Goal: Check status

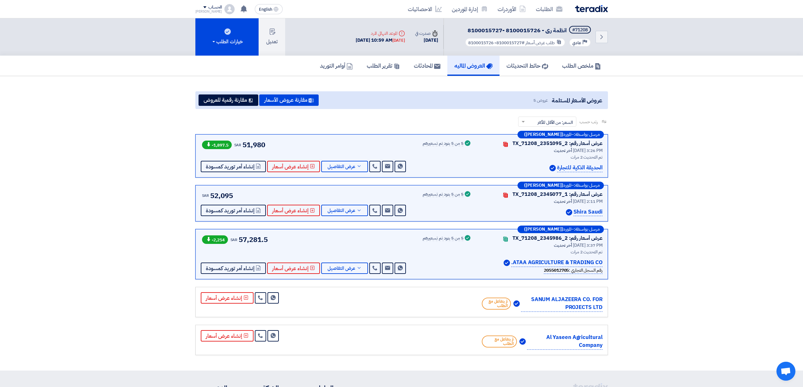
click at [594, 9] on img at bounding box center [591, 8] width 33 height 7
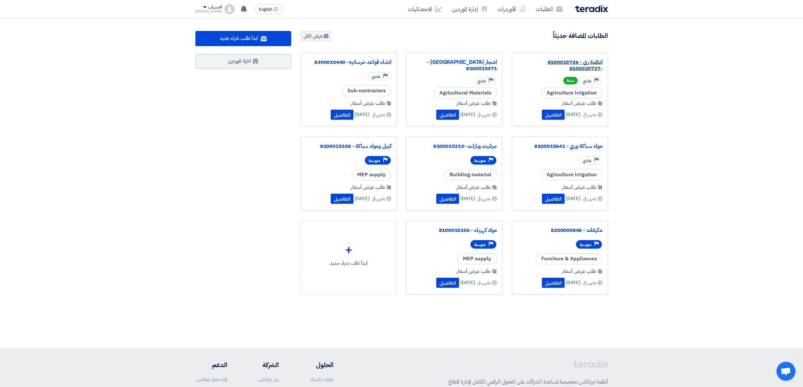
click at [585, 60] on link "انظمة رى - 8100015726 -8100015727" at bounding box center [559, 65] width 85 height 13
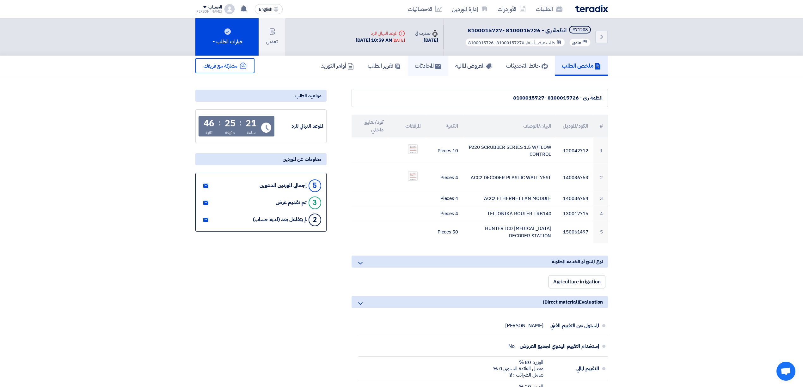
click at [422, 64] on h5 "المحادثات" at bounding box center [428, 65] width 27 height 7
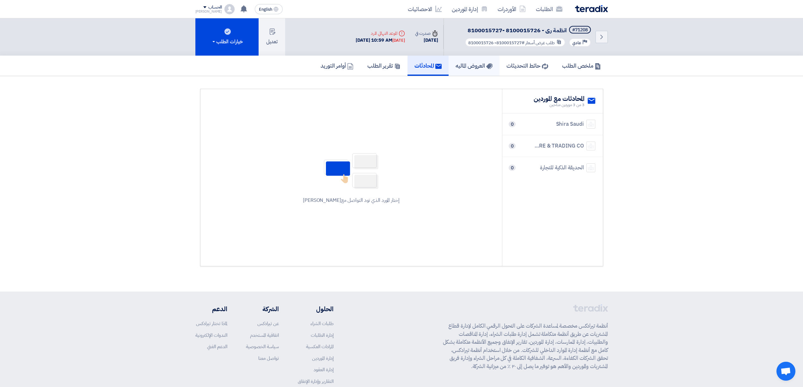
click at [462, 65] on h5 "العروض الماليه" at bounding box center [474, 65] width 37 height 7
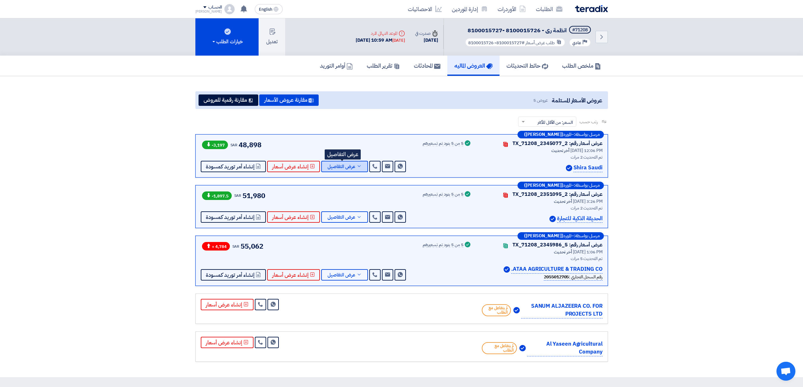
click at [334, 169] on button "عرض التفاصيل" at bounding box center [344, 166] width 47 height 11
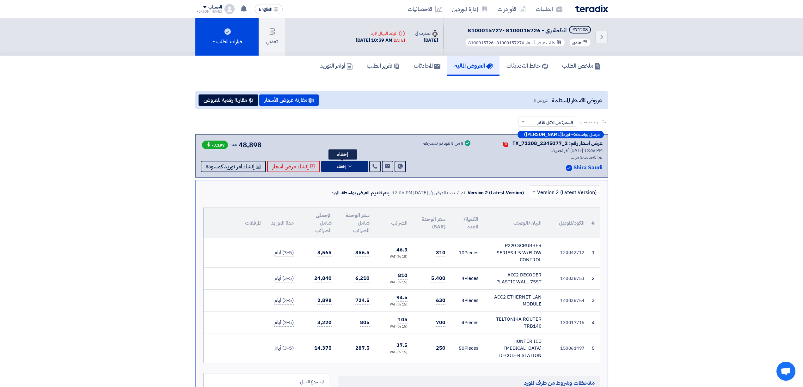
click at [337, 164] on span "إخفاء" at bounding box center [341, 166] width 9 height 5
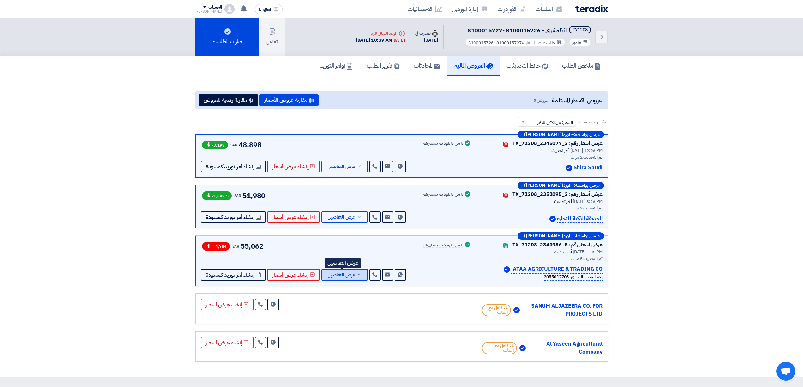
click at [340, 278] on span "عرض التفاصيل" at bounding box center [342, 275] width 28 height 5
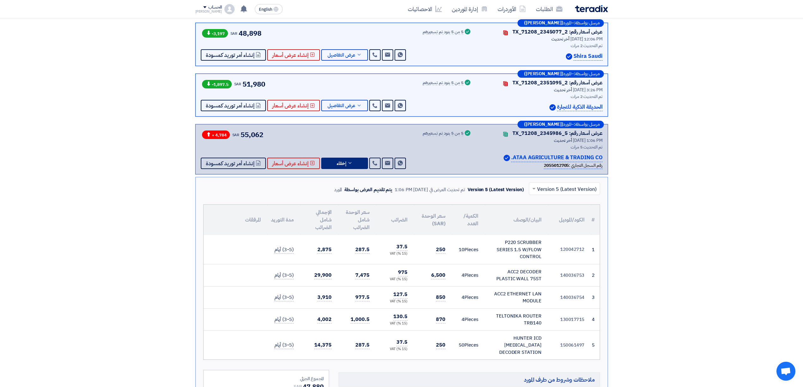
scroll to position [126, 0]
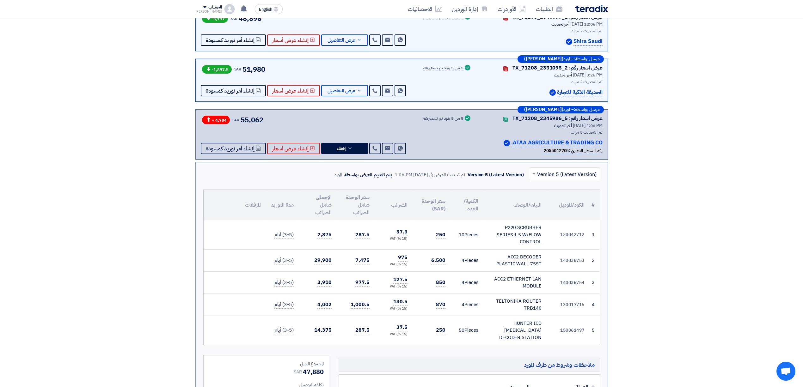
click at [546, 177] on input "text" at bounding box center [568, 174] width 58 height 10
click at [558, 198] on div "Version 4" at bounding box center [564, 201] width 70 height 13
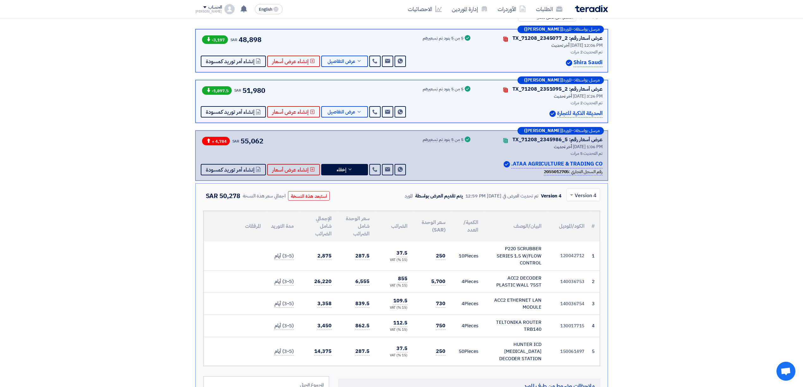
scroll to position [42, 0]
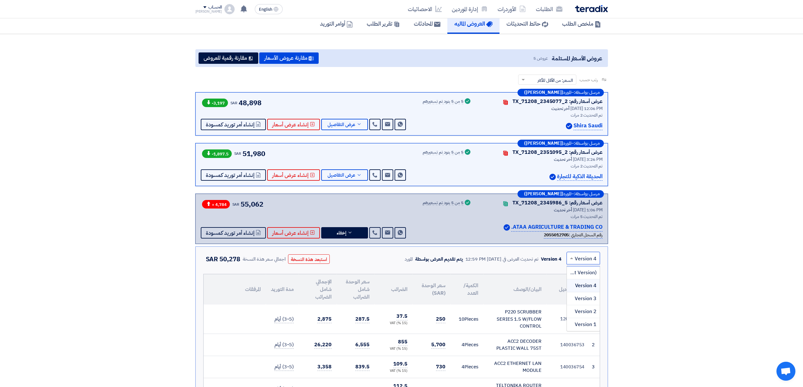
click at [570, 260] on span at bounding box center [571, 258] width 8 height 8
click at [352, 123] on span "عرض التفاصيل" at bounding box center [342, 124] width 28 height 5
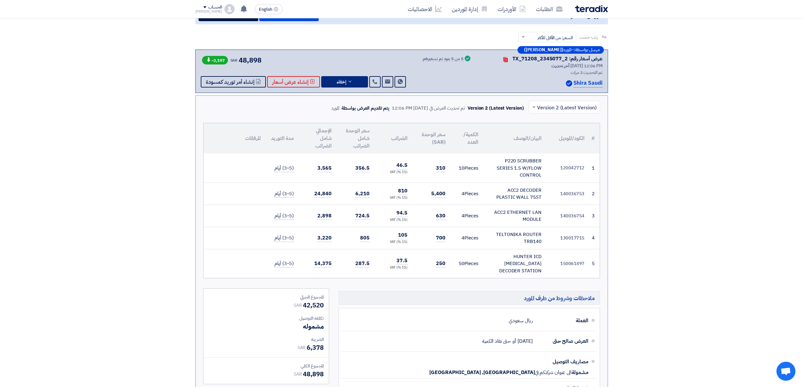
scroll to position [84, 0]
click at [553, 107] on input "text" at bounding box center [568, 108] width 58 height 10
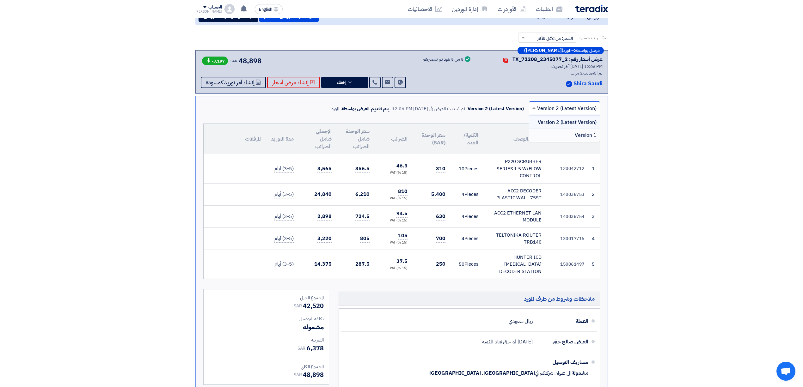
click at [569, 135] on div "Version 1" at bounding box center [564, 135] width 70 height 13
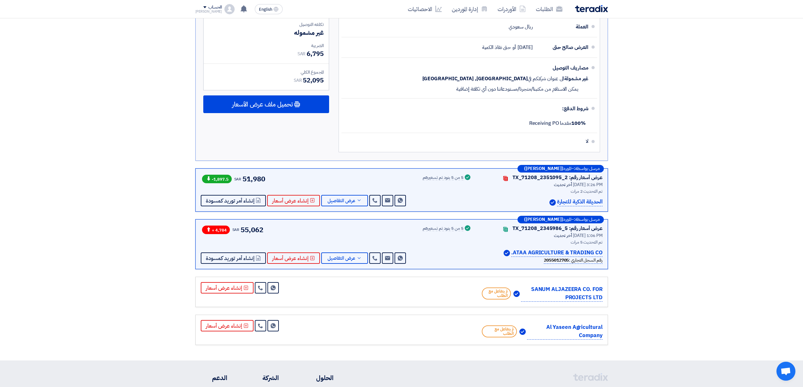
scroll to position [379, 0]
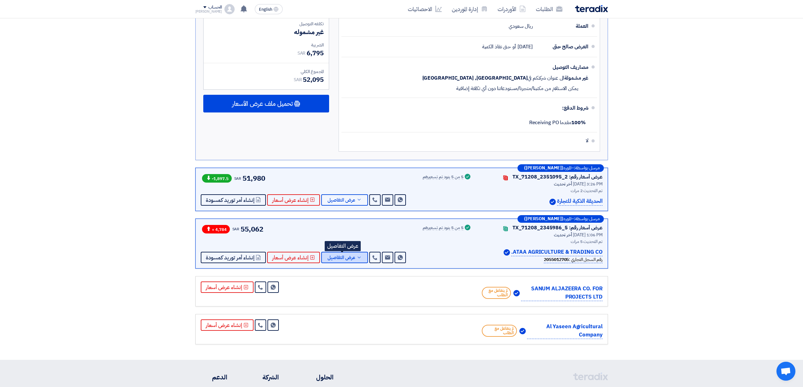
click at [345, 255] on span "عرض التفاصيل" at bounding box center [342, 257] width 28 height 5
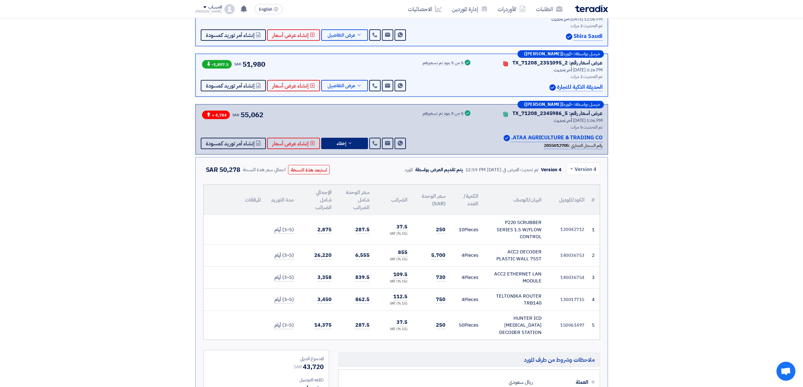
scroll to position [126, 0]
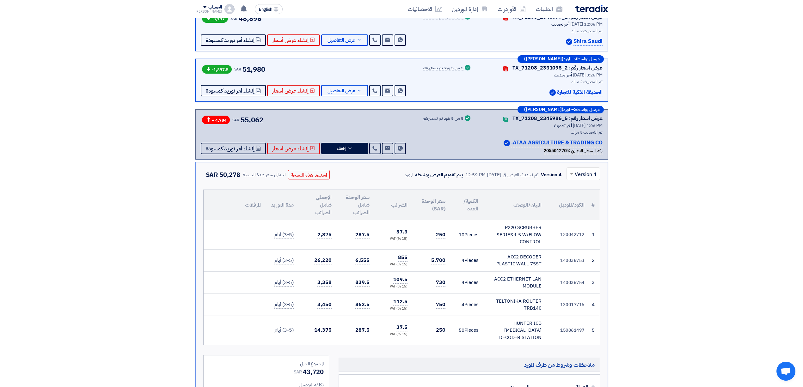
drag, startPoint x: 477, startPoint y: 174, endPoint x: 496, endPoint y: 175, distance: 19.3
click at [497, 174] on div "تم تحديث العرض في [DATE] 12:59 PM" at bounding box center [501, 174] width 73 height 7
click at [496, 175] on div "تم تحديث العرض في [DATE] 12:59 PM" at bounding box center [501, 174] width 73 height 7
click at [493, 177] on div "تم تحديث العرض في [DATE] 12:59 PM" at bounding box center [501, 174] width 73 height 7
click at [492, 174] on div "تم تحديث العرض في [DATE] 12:59 PM" at bounding box center [501, 174] width 73 height 7
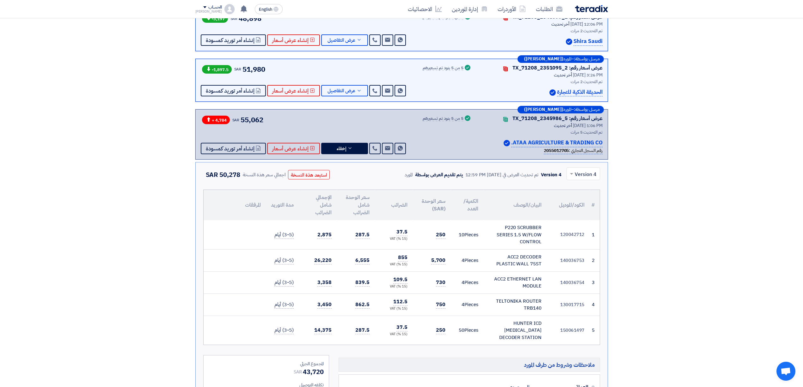
drag, startPoint x: 492, startPoint y: 174, endPoint x: 480, endPoint y: 177, distance: 12.8
click at [480, 177] on div "تم تحديث العرض في [DATE] 12:59 PM" at bounding box center [501, 174] width 73 height 7
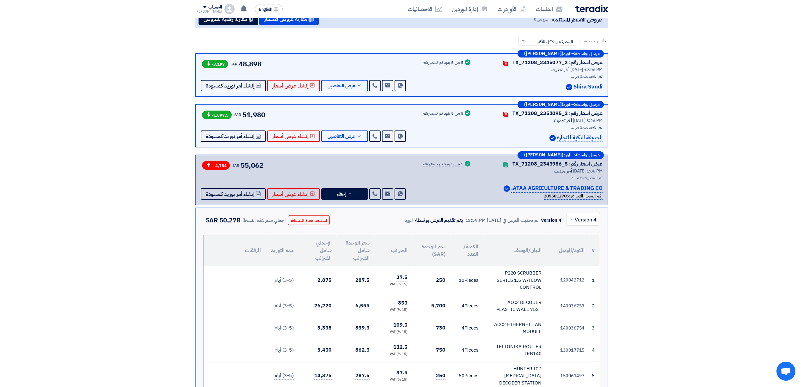
scroll to position [0, 0]
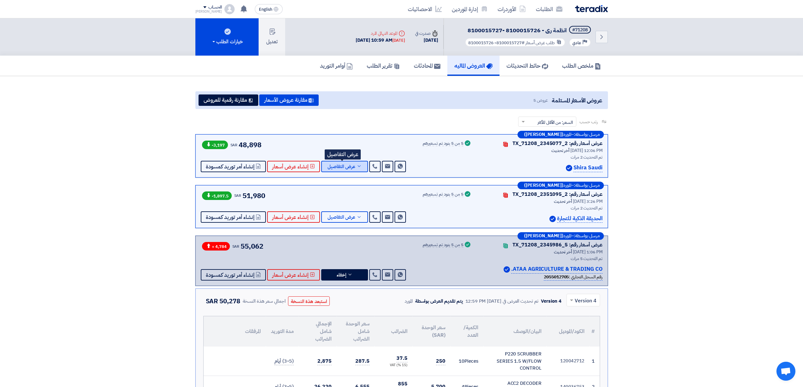
click at [351, 167] on span "عرض التفاصيل" at bounding box center [342, 166] width 28 height 5
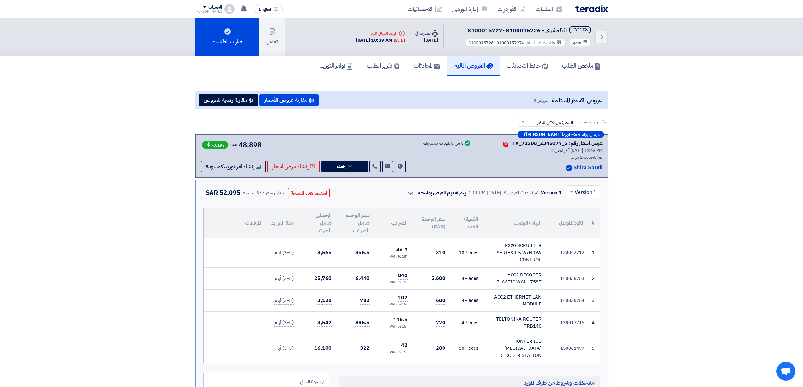
drag, startPoint x: 477, startPoint y: 195, endPoint x: 488, endPoint y: 197, distance: 11.1
click at [488, 197] on div "Version 1 تم تحديث العرض في [DATE] 2:11 PM يتم تقديم العرض بواسطة المورد" at bounding box center [485, 193] width 156 height 10
click at [570, 193] on span at bounding box center [571, 192] width 8 height 8
click at [582, 205] on span "Version 2 (Latest Version)" at bounding box center [566, 207] width 59 height 8
drag, startPoint x: 404, startPoint y: 192, endPoint x: 427, endPoint y: 192, distance: 23.4
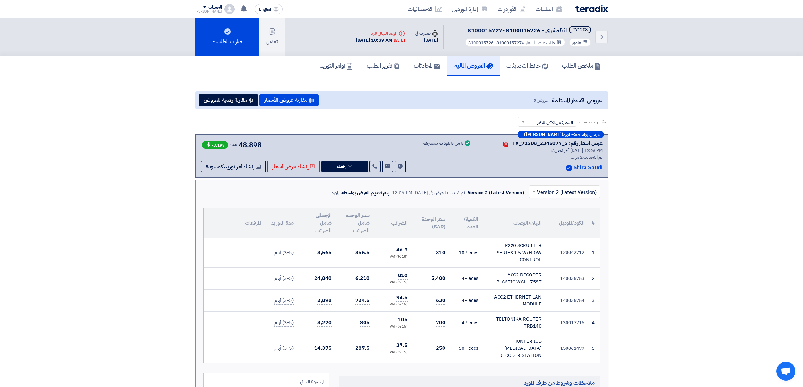
click at [427, 192] on div "تم تحديث العرض في [DATE] 12:06 PM" at bounding box center [428, 192] width 73 height 7
click at [408, 201] on div "× Version 2 (Latest Version) Version 2 (Latest Version) تم تحديث العرض في [DATE…" at bounding box center [401, 353] width 413 height 346
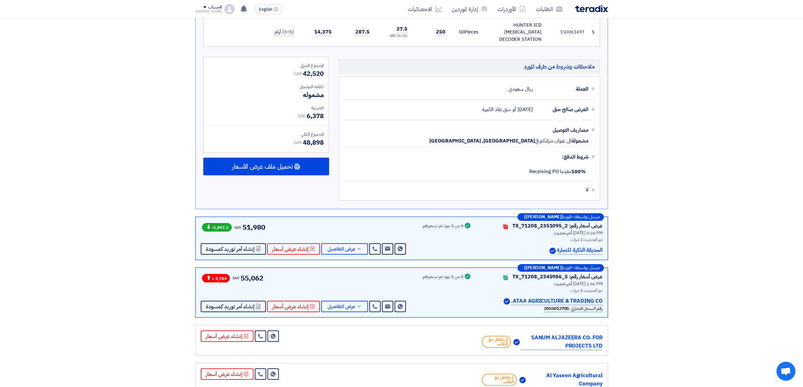
scroll to position [337, 0]
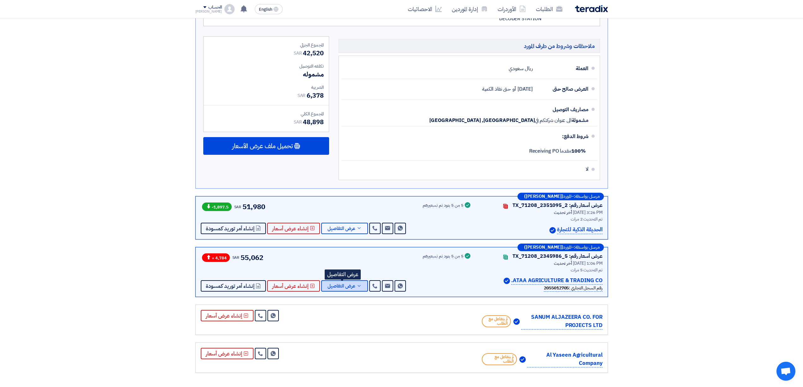
click at [338, 284] on span "عرض التفاصيل" at bounding box center [342, 286] width 28 height 5
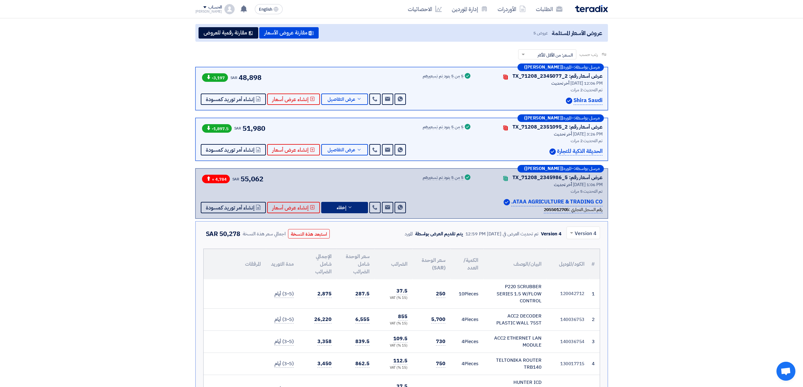
scroll to position [42, 0]
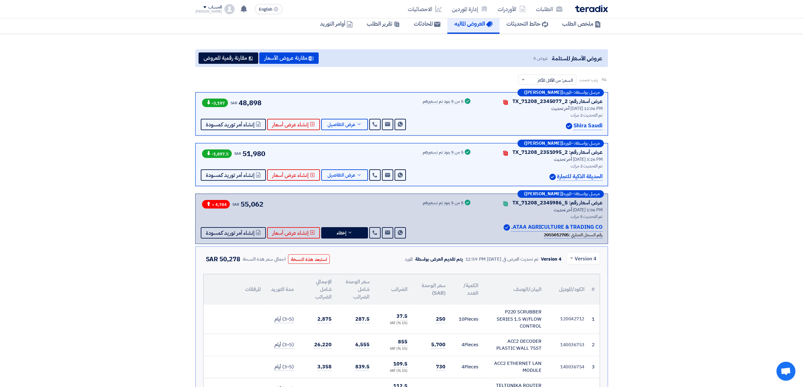
click at [578, 260] on input "text" at bounding box center [586, 259] width 21 height 10
click at [582, 295] on div "Version 3" at bounding box center [583, 298] width 33 height 13
click at [577, 262] on input "text" at bounding box center [586, 259] width 21 height 10
click at [583, 274] on span "Version 5 (Latest Version)" at bounding box center [566, 273] width 59 height 8
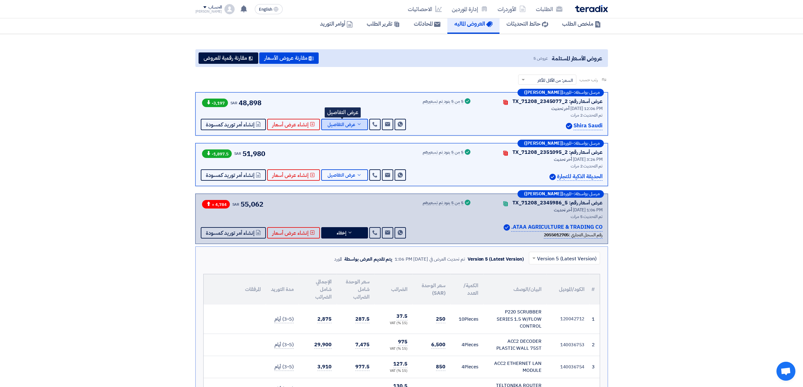
click at [347, 123] on span "عرض التفاصيل" at bounding box center [342, 124] width 28 height 5
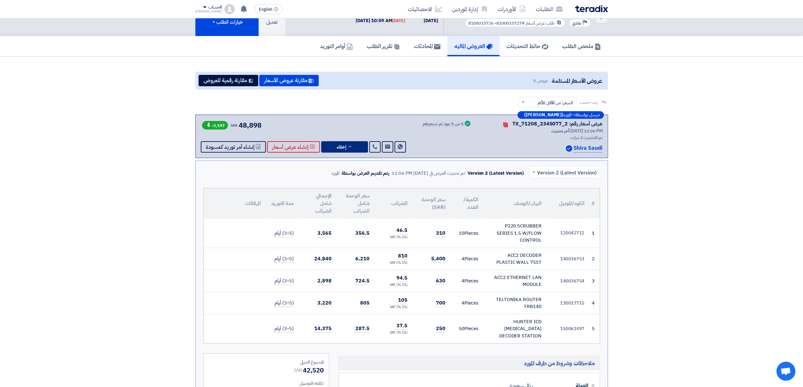
scroll to position [0, 0]
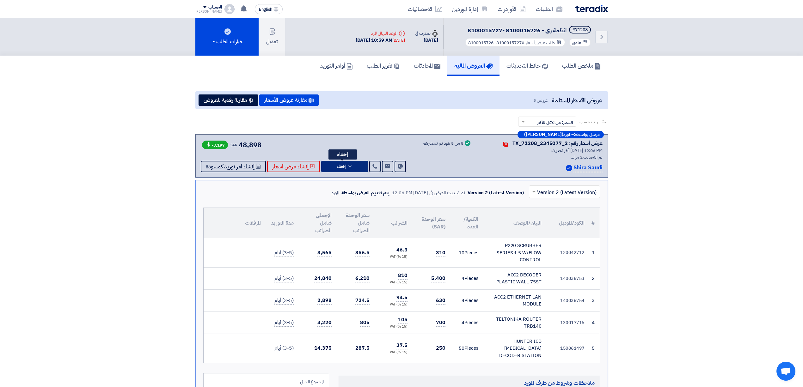
click at [348, 171] on button "إخفاء" at bounding box center [344, 166] width 47 height 11
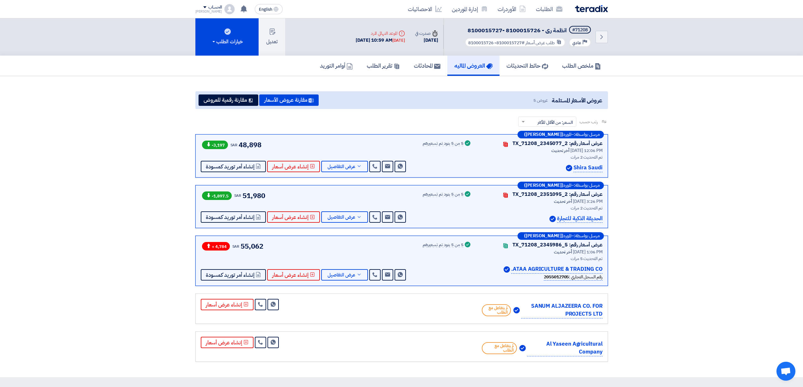
drag, startPoint x: 268, startPoint y: 248, endPoint x: 174, endPoint y: 254, distance: 94.7
click at [178, 254] on section "عروض الأسعار المستلمة عروض 5 مقارنة عروض الأسعار مقارنة رقمية للعروض رتب حسب رت…" at bounding box center [401, 226] width 803 height 301
click at [108, 243] on section "عروض الأسعار المستلمة عروض 5 مقارنة عروض الأسعار مقارنة رقمية للعروض رتب حسب رت…" at bounding box center [401, 226] width 803 height 301
